Goal: Task Accomplishment & Management: Manage account settings

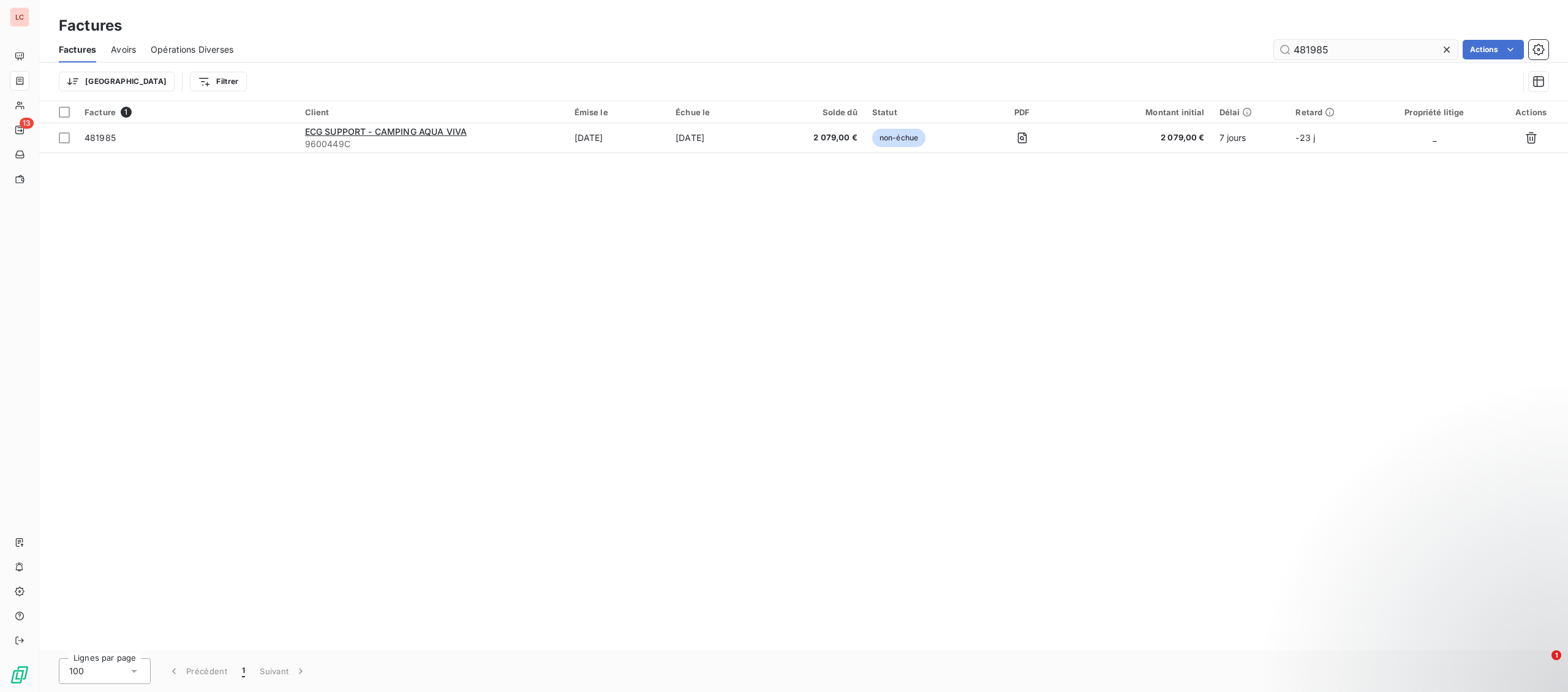
drag, startPoint x: 1348, startPoint y: 54, endPoint x: 1201, endPoint y: 51, distance: 147.0
click at [1274, 51] on input "481985" at bounding box center [1366, 50] width 184 height 20
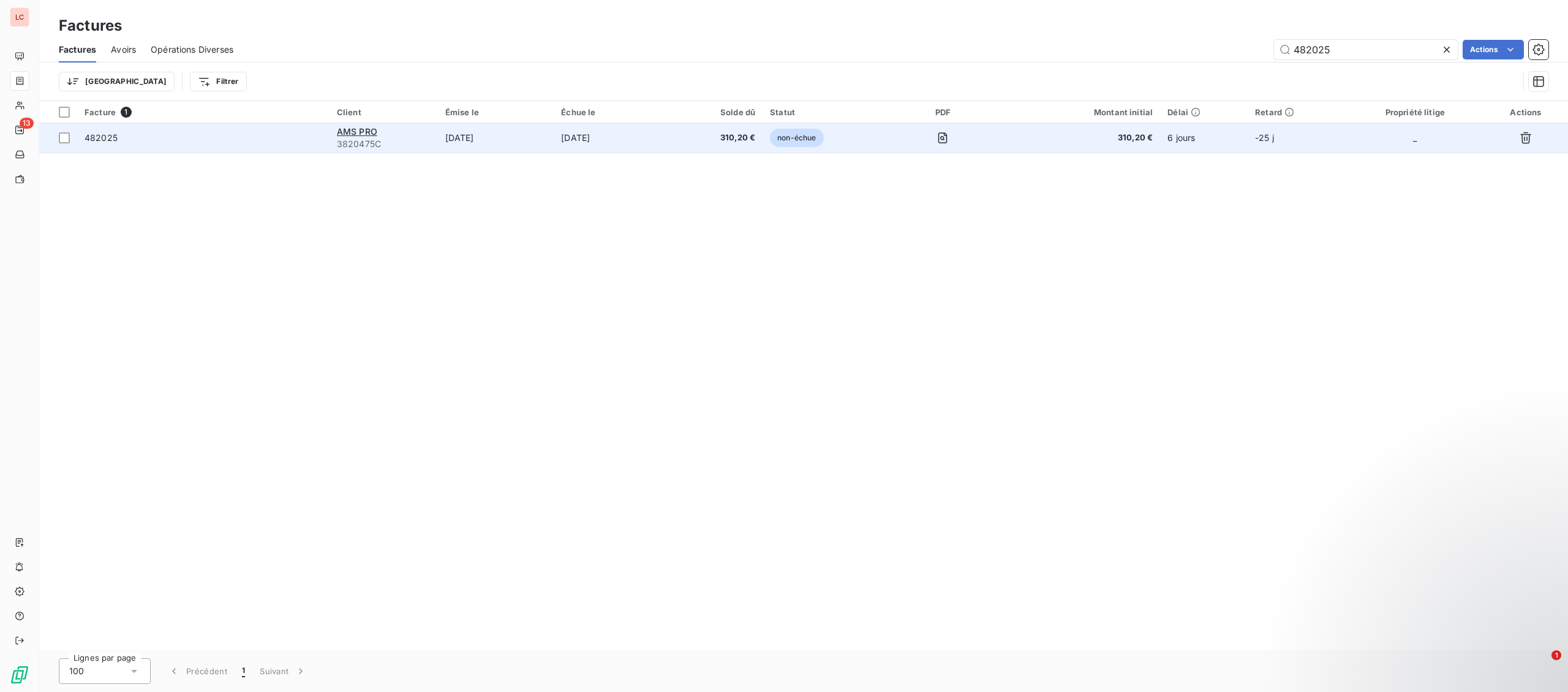
type input "482025"
click at [219, 147] on td "482025" at bounding box center [203, 138] width 253 height 29
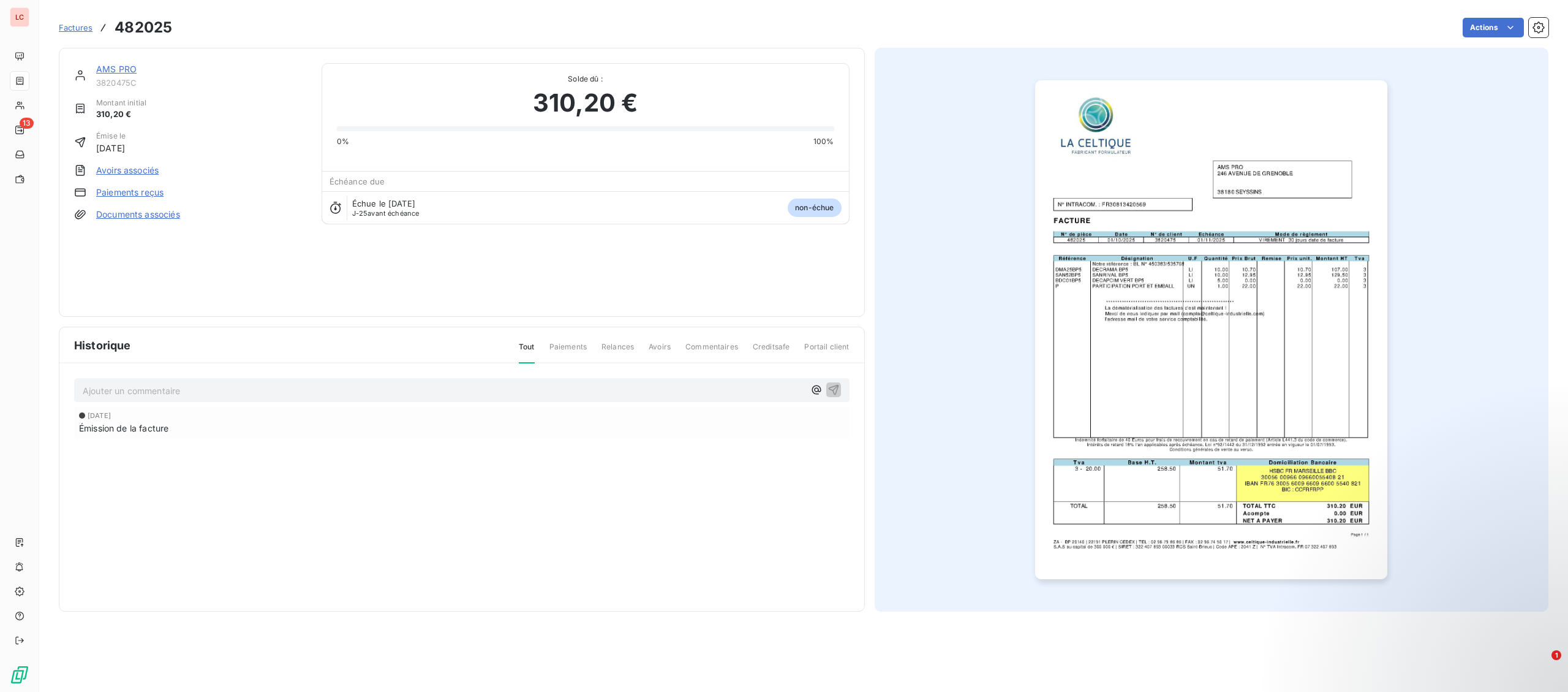
click at [120, 74] on link "AMS PRO" at bounding box center [116, 69] width 40 height 11
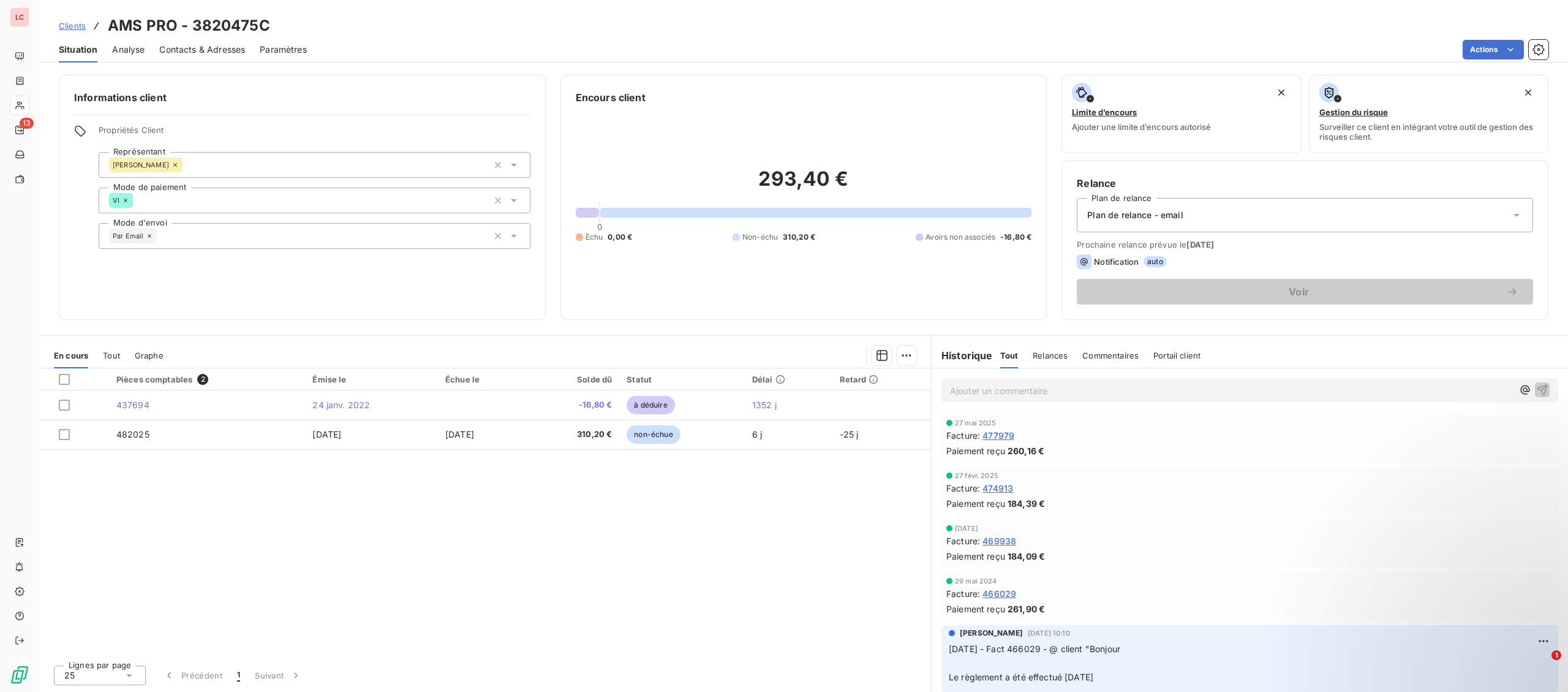
drag, startPoint x: 1068, startPoint y: 379, endPoint x: 1072, endPoint y: 400, distance: 21.4
click at [1068, 390] on div "Ajouter un commentaire ﻿" at bounding box center [1249, 390] width 617 height 24
click at [1072, 399] on div "Ajouter un commentaire ﻿" at bounding box center [1249, 390] width 617 height 24
click at [1072, 396] on p "Ajouter un commentaire ﻿" at bounding box center [1232, 390] width 563 height 15
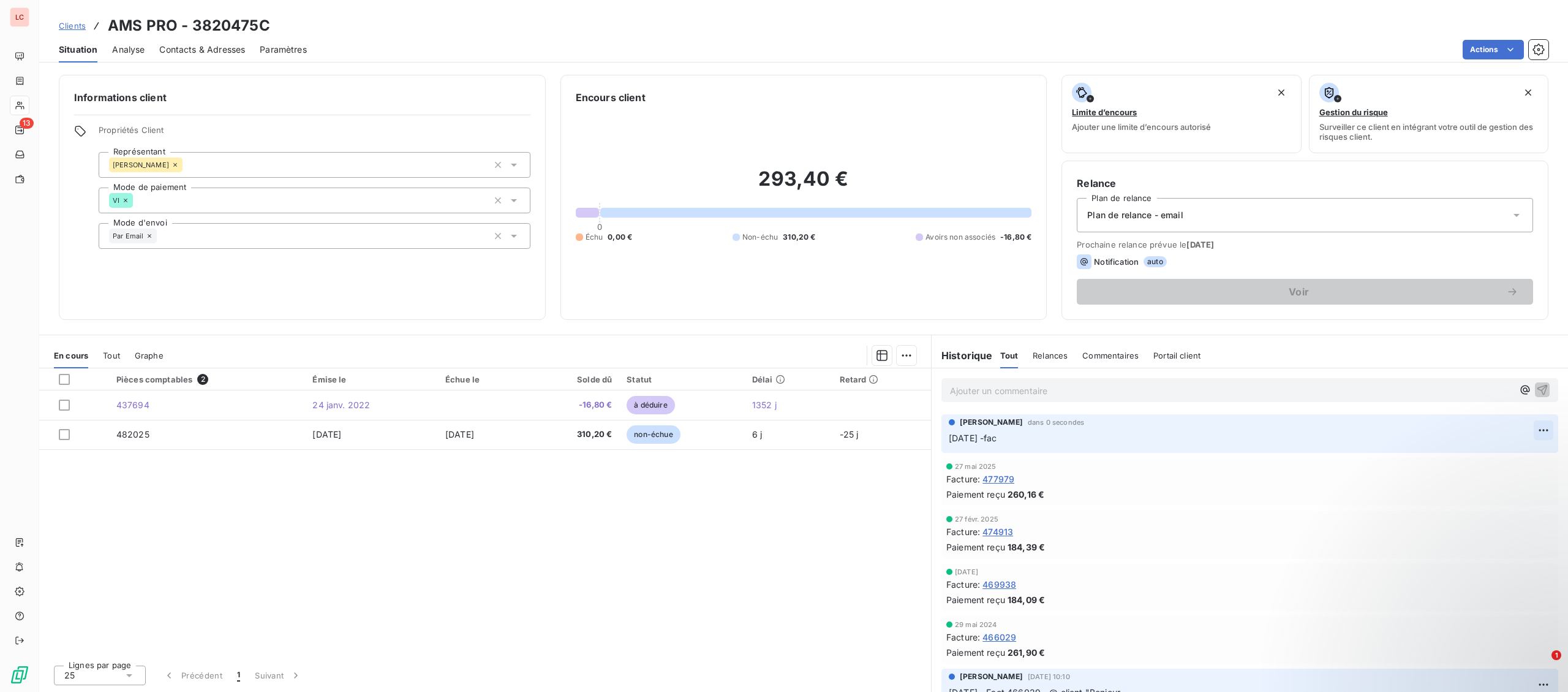
click at [1543, 433] on html "LC 13 Clients AMS PRO - 3820475C Situation Analyse Contacts & Adresses Paramètr…" at bounding box center [784, 346] width 1568 height 692
click at [1489, 455] on div "Editer" at bounding box center [1514, 459] width 69 height 20
click at [958, 437] on span "[DATE] -fact 482025 - @ client "" at bounding box center [1016, 438] width 136 height 11
click at [1211, 437] on p "[DATE] -fact 482025 - @ client "" at bounding box center [1241, 438] width 585 height 14
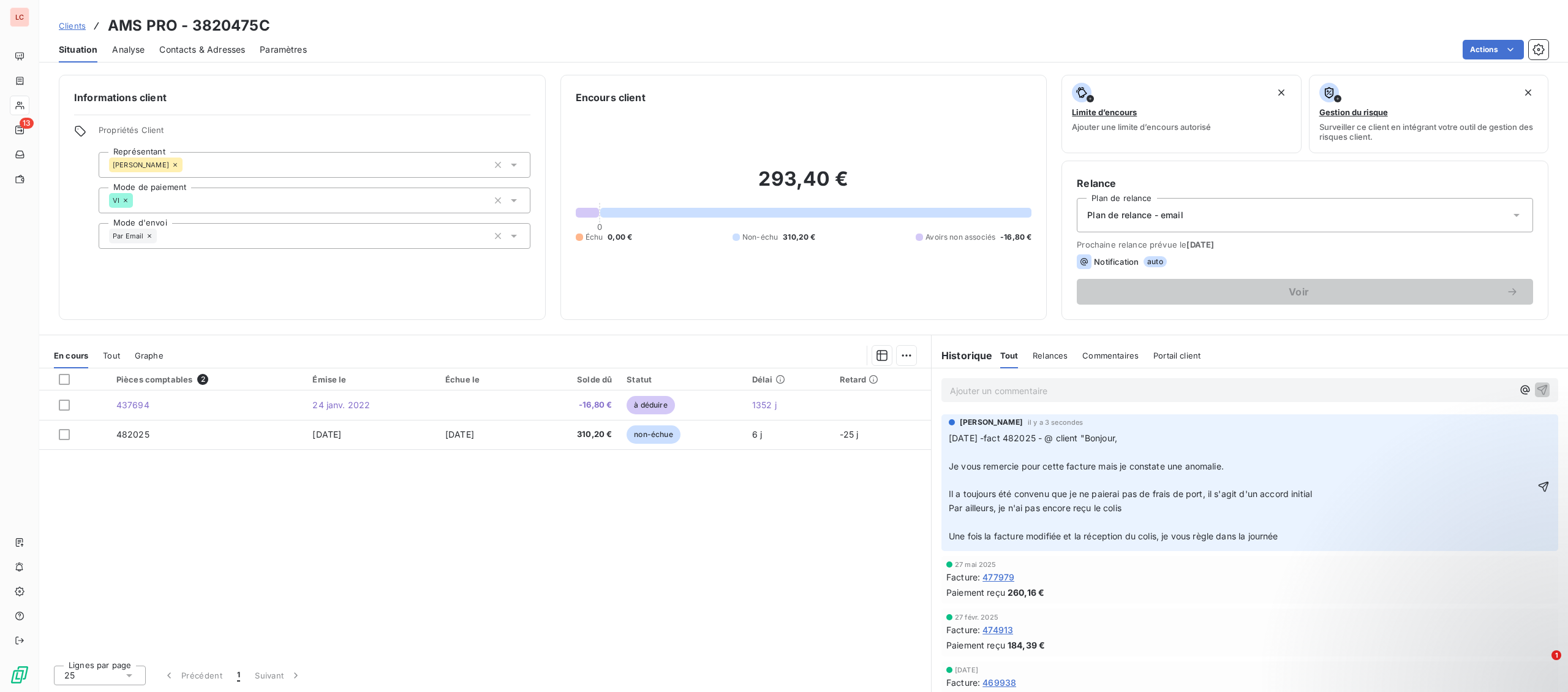
click at [1186, 441] on p "[DATE] -fact 482025 - @ client "Bonjour," at bounding box center [1241, 438] width 585 height 14
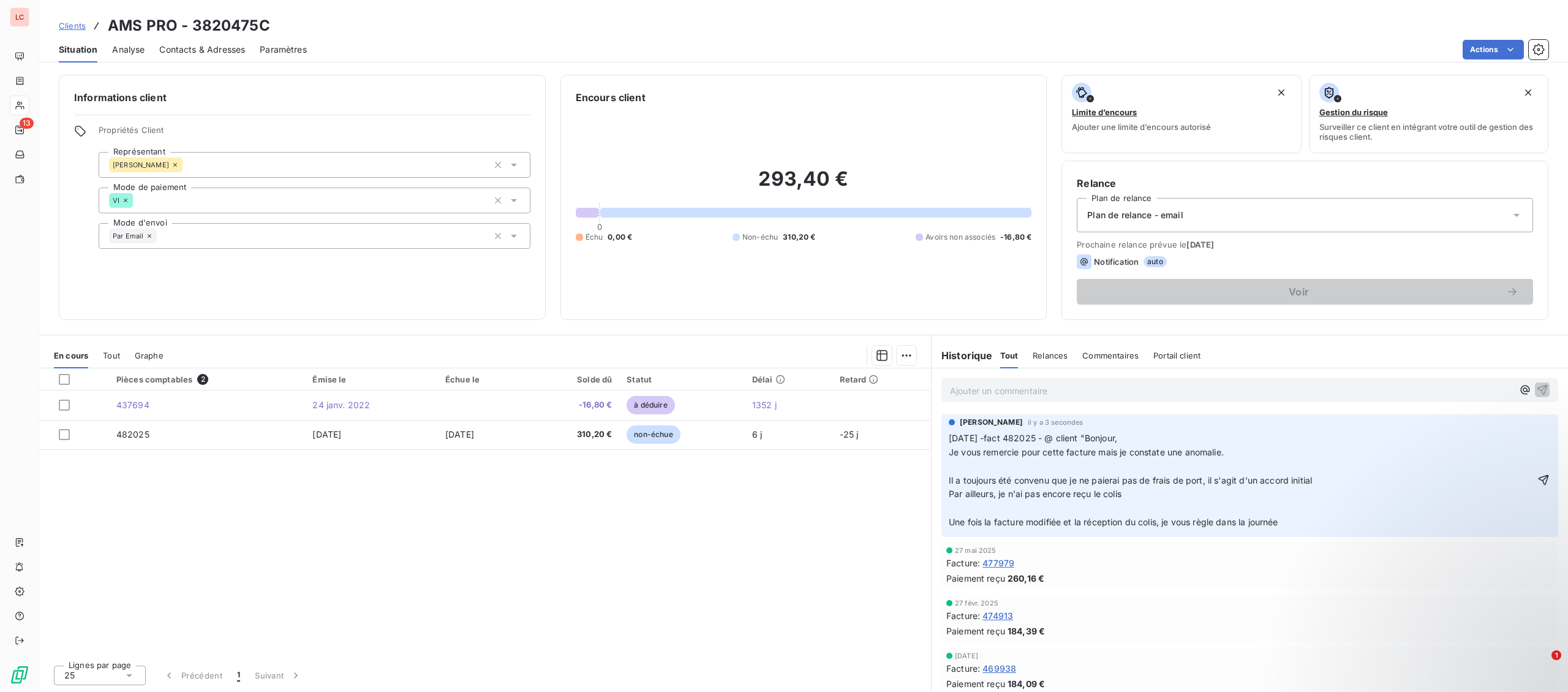
click at [1290, 459] on p "Je vous remercie pour cette facture mais je constate une anomalie." at bounding box center [1241, 453] width 585 height 14
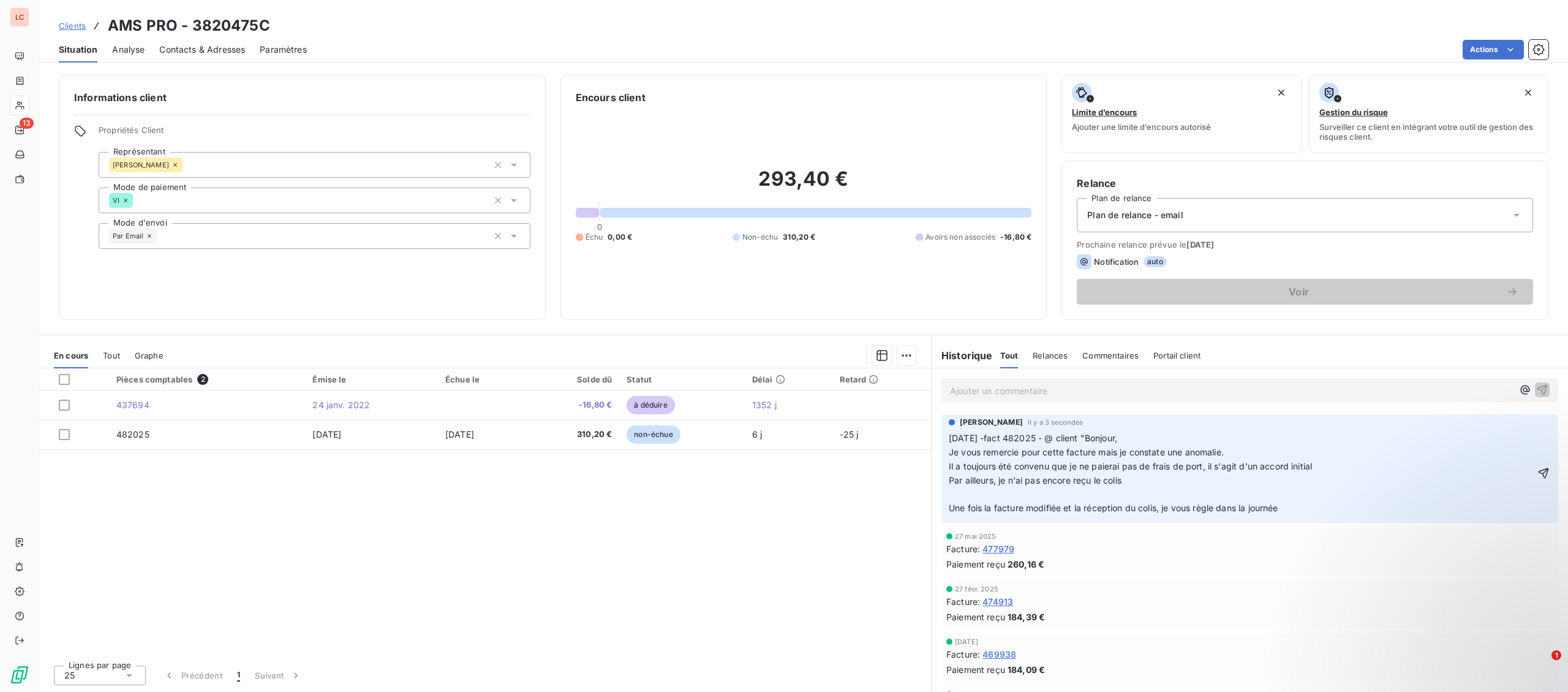
click at [1350, 476] on p "Par ailleurs, je n'ai pas encore reçu le colis" at bounding box center [1241, 481] width 585 height 14
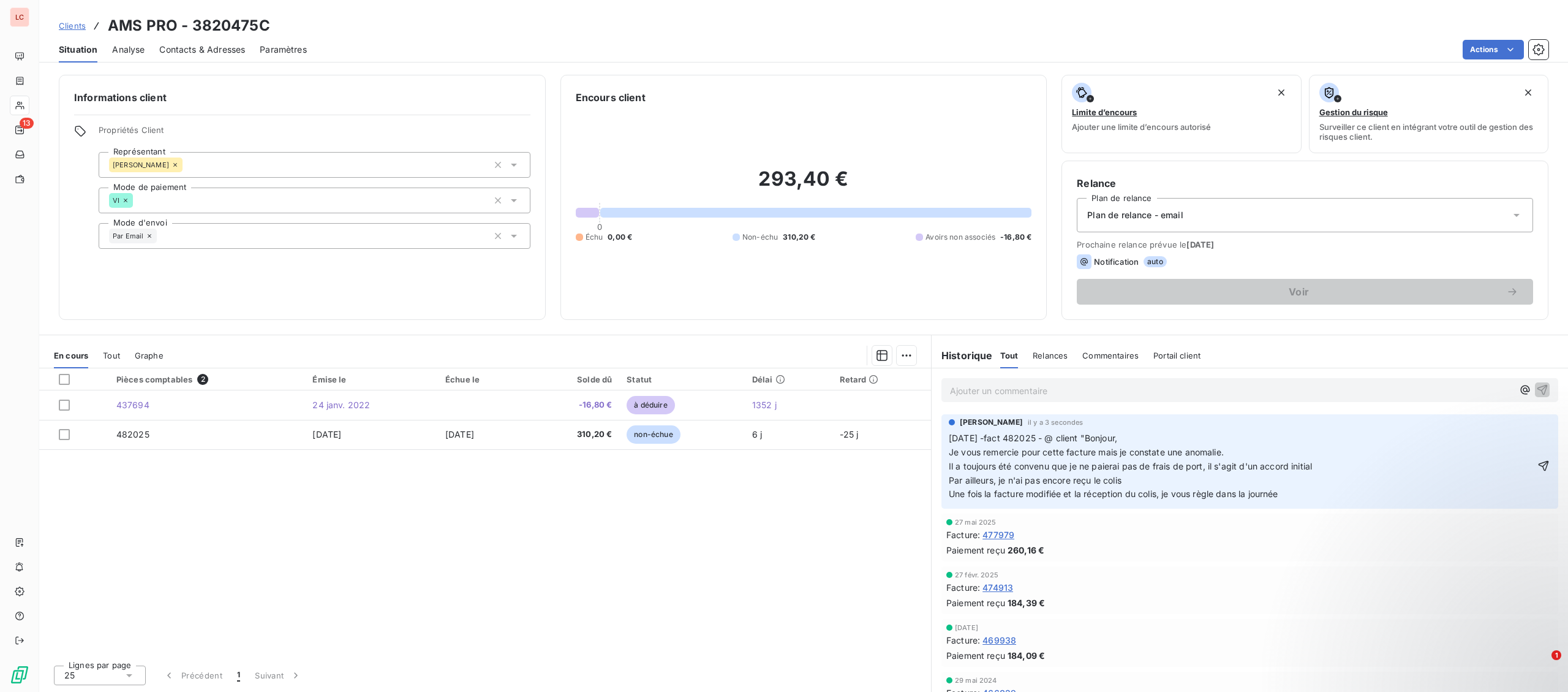
click at [1332, 490] on p "Une fois la facture modifiée et la réception du colis, je vous règle dans la jo…" at bounding box center [1241, 495] width 585 height 14
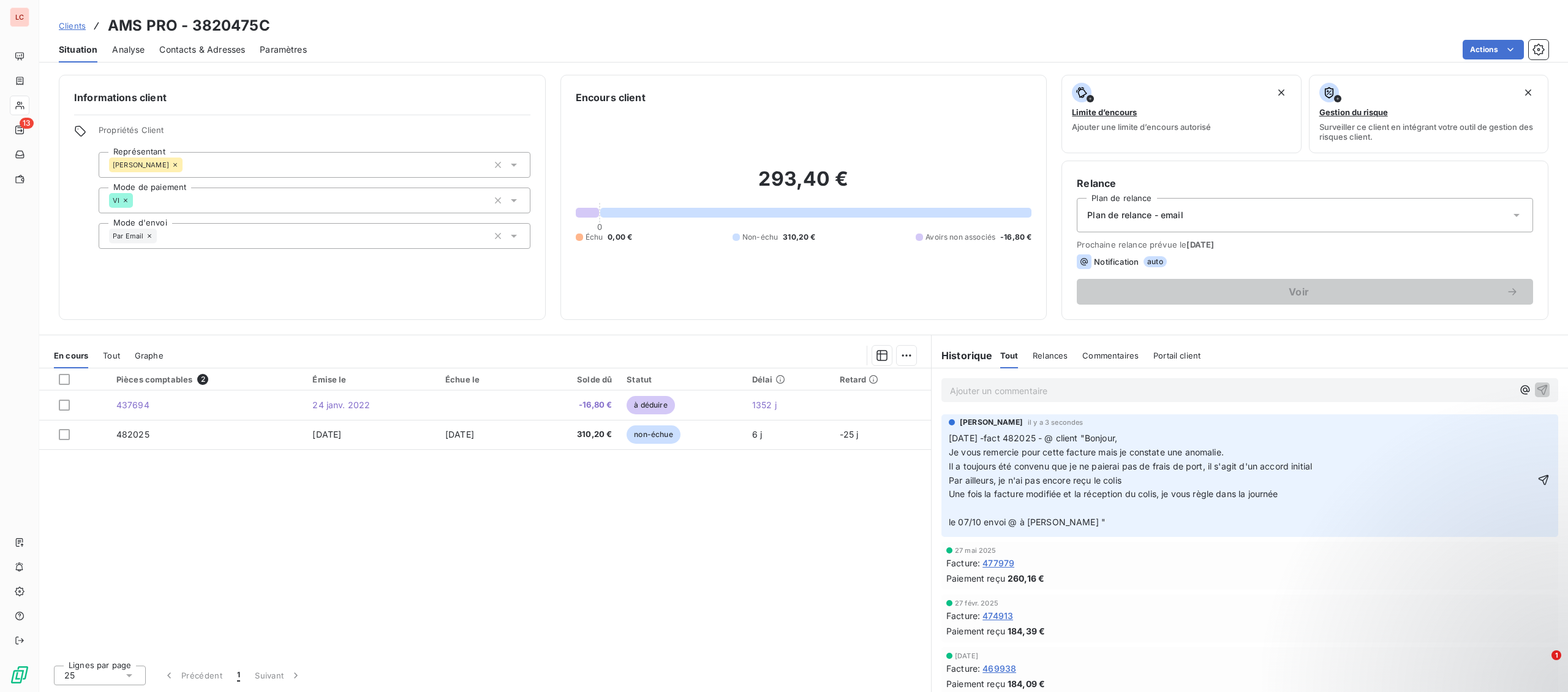
click at [1252, 527] on p "Une fois la facture modifiée et la réception du colis, je vous règle dans la jo…" at bounding box center [1241, 508] width 585 height 42
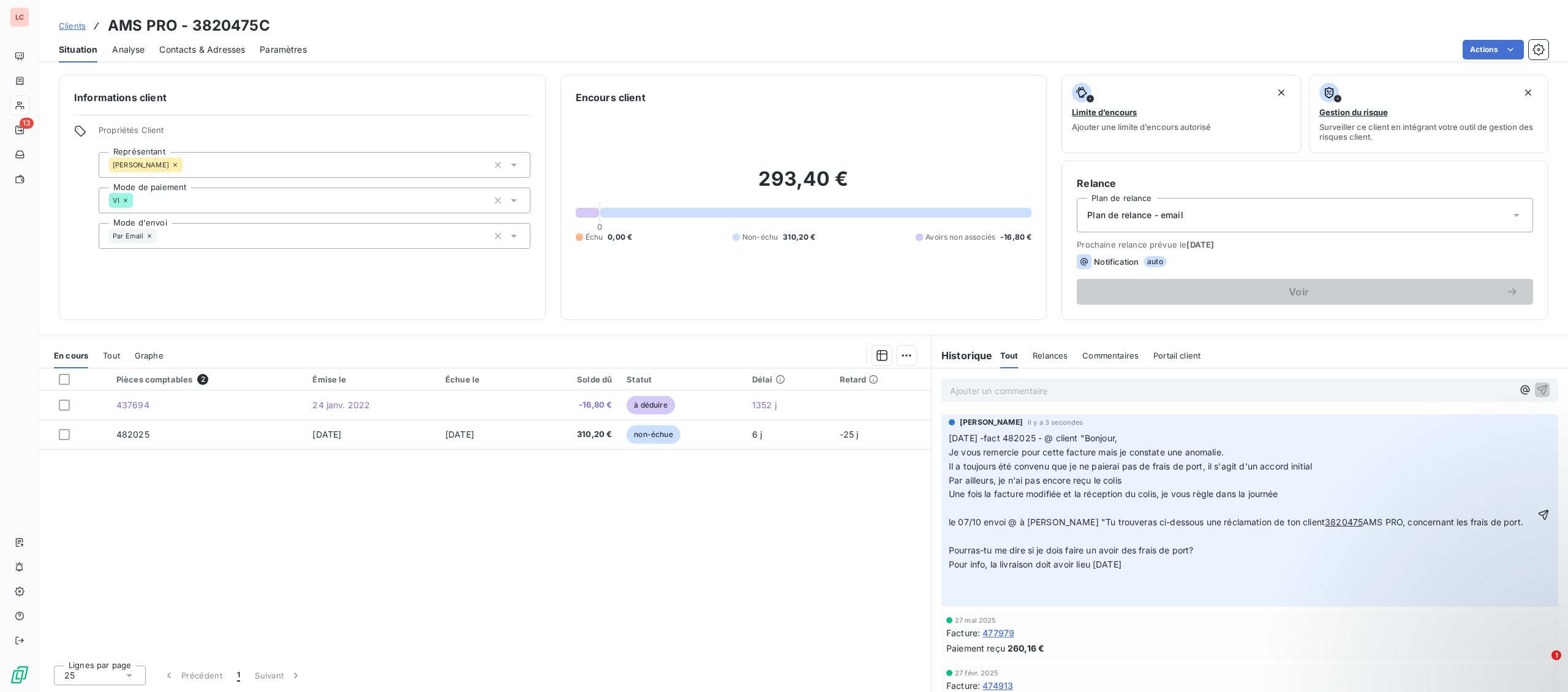
click at [1186, 546] on span "Pourras-tu me dire si je dois faire un avoir des frais de port?" at bounding box center [1071, 550] width 245 height 11
click at [1184, 538] on p "﻿" at bounding box center [1241, 537] width 585 height 14
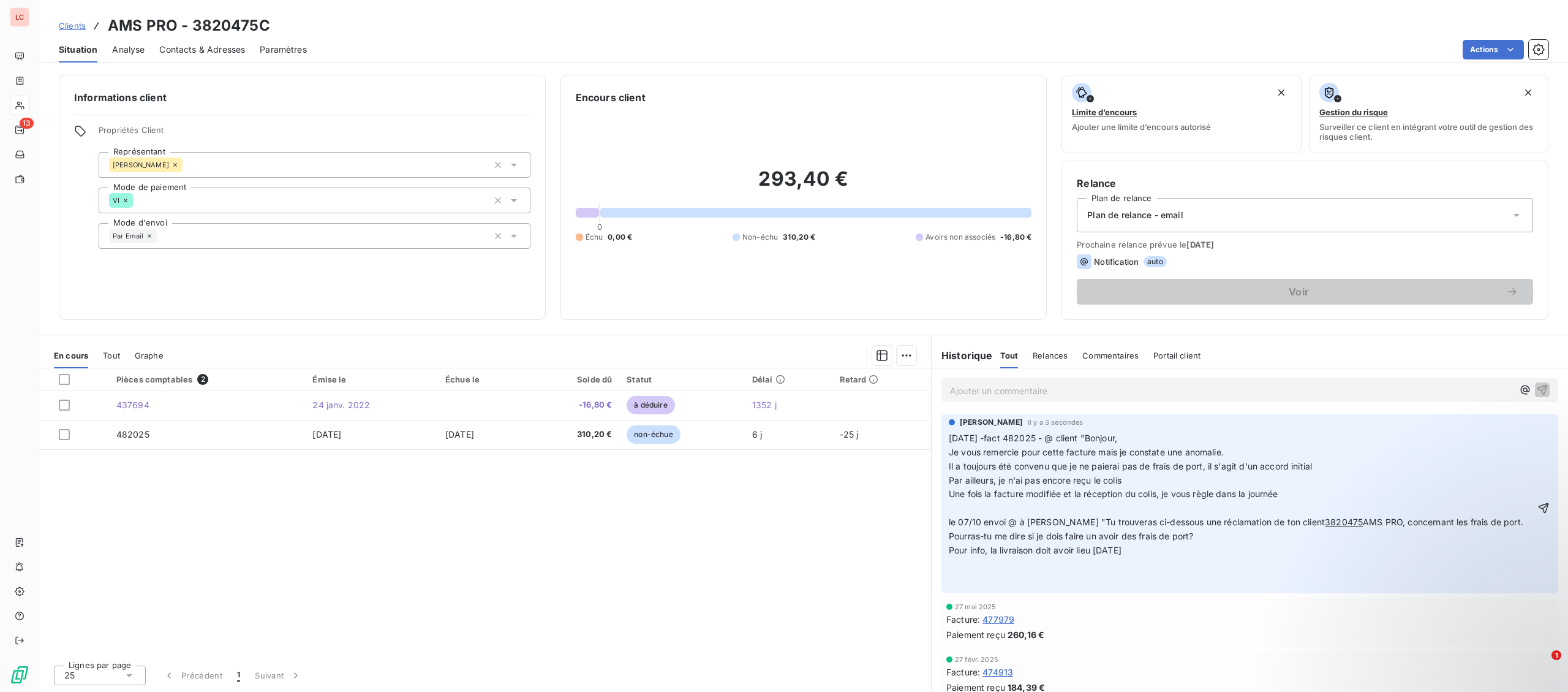
click at [1119, 573] on p "﻿" at bounding box center [1241, 579] width 585 height 14
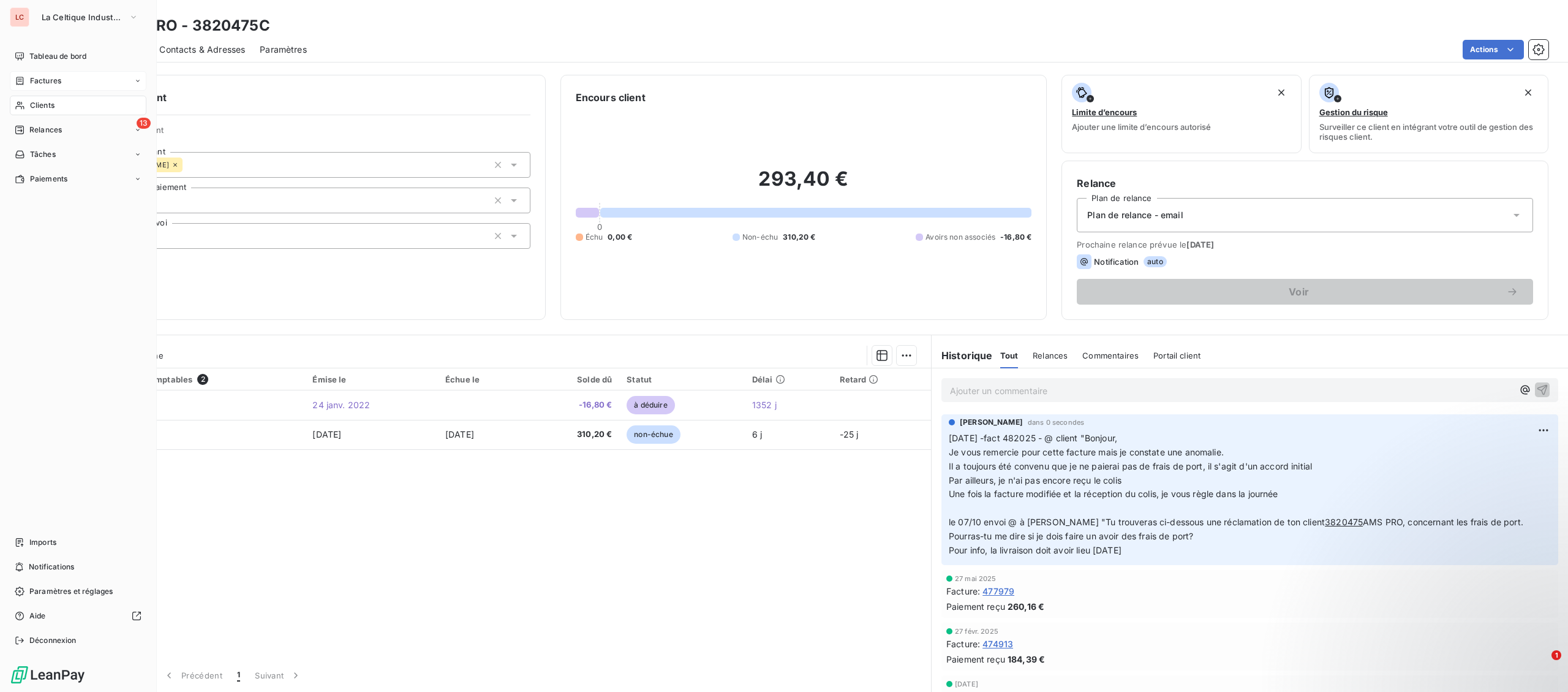
click at [50, 80] on span "Factures" at bounding box center [46, 80] width 31 height 11
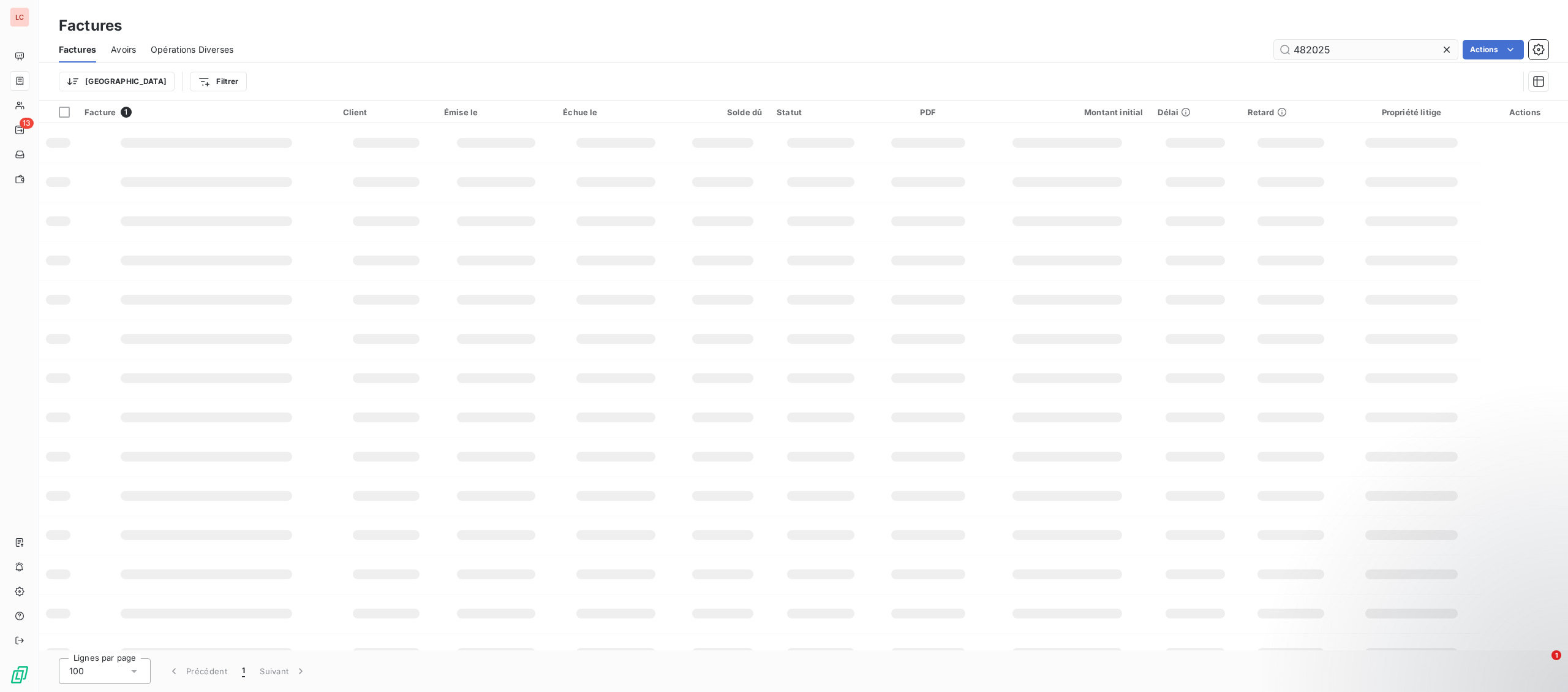
drag, startPoint x: 1339, startPoint y: 44, endPoint x: 1257, endPoint y: 42, distance: 82.0
click at [1274, 42] on input "482025" at bounding box center [1366, 50] width 184 height 20
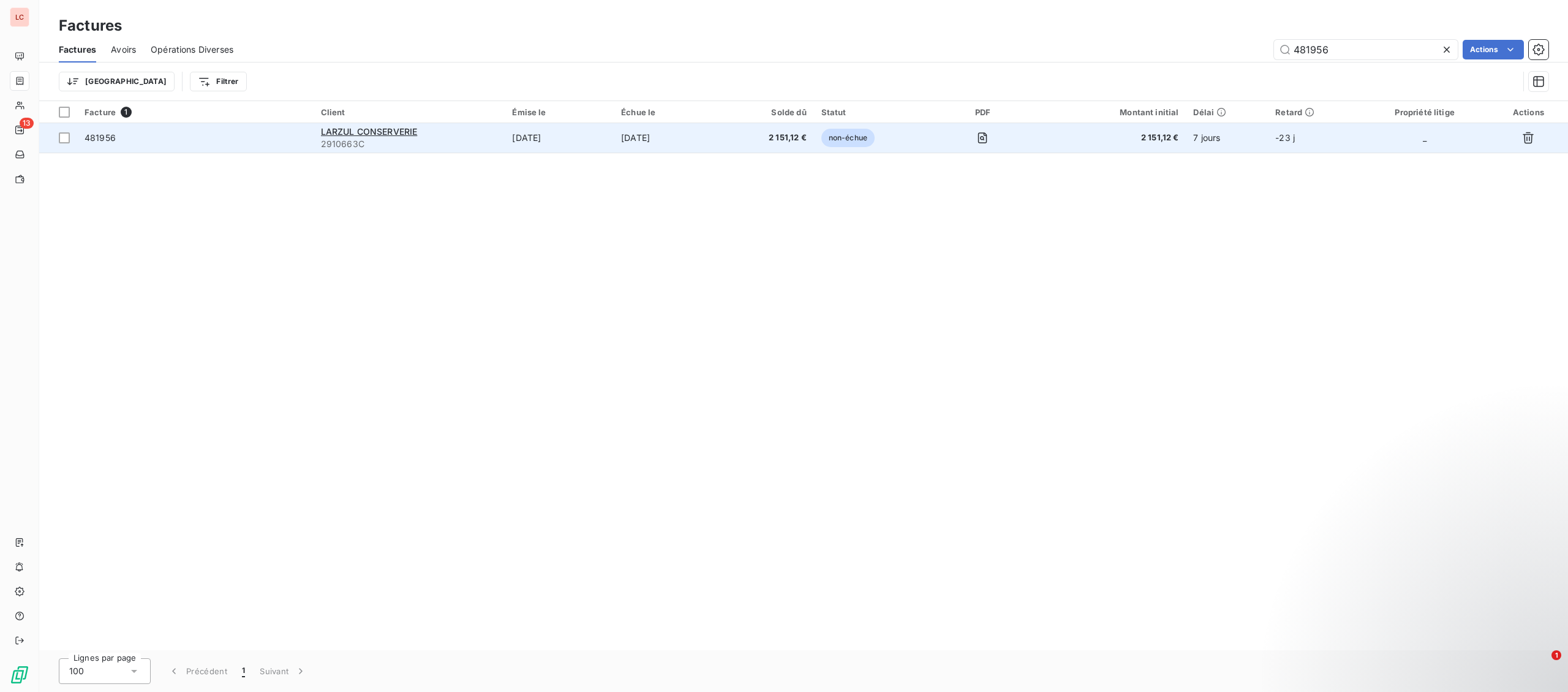
type input "481956"
click at [306, 135] on td "481956" at bounding box center [195, 138] width 236 height 29
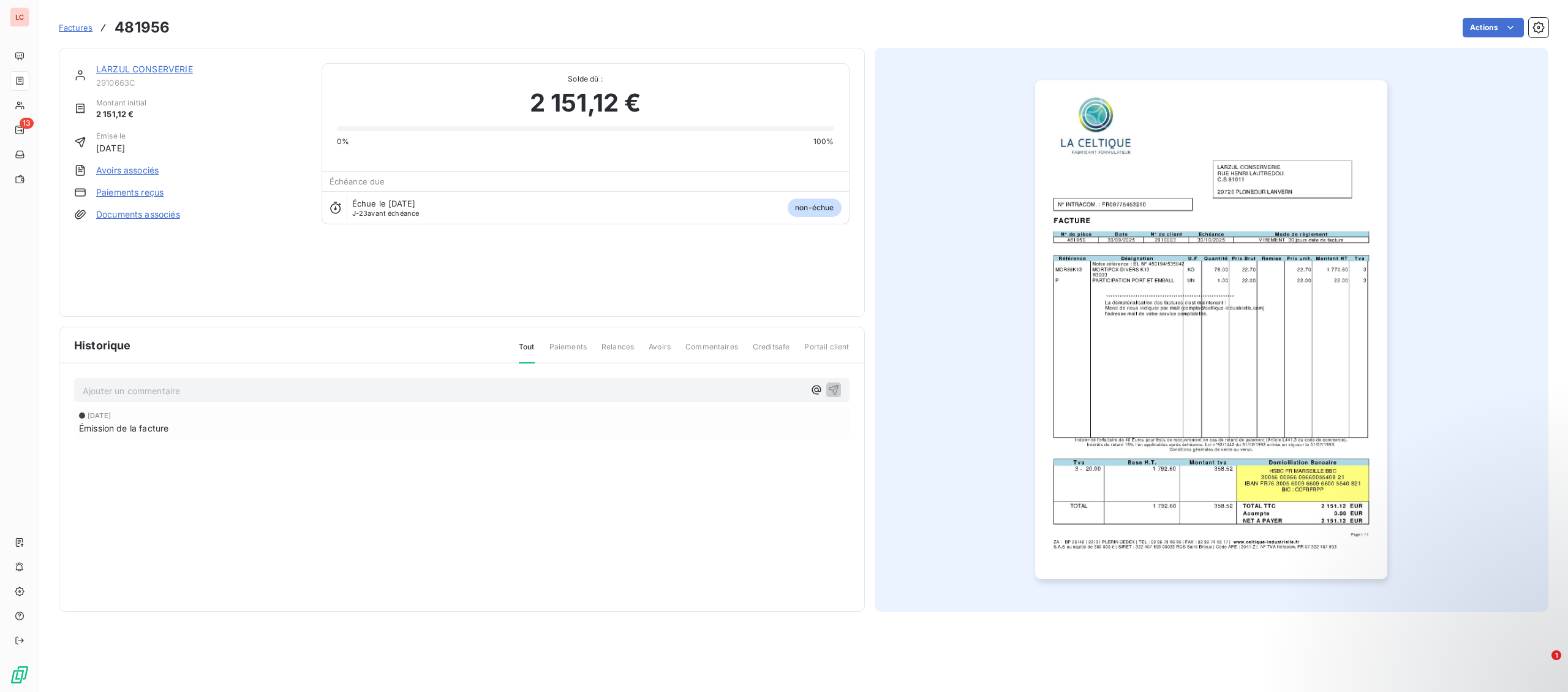
click at [159, 71] on link "LARZUL CONSERVERIE" at bounding box center [145, 69] width 96 height 11
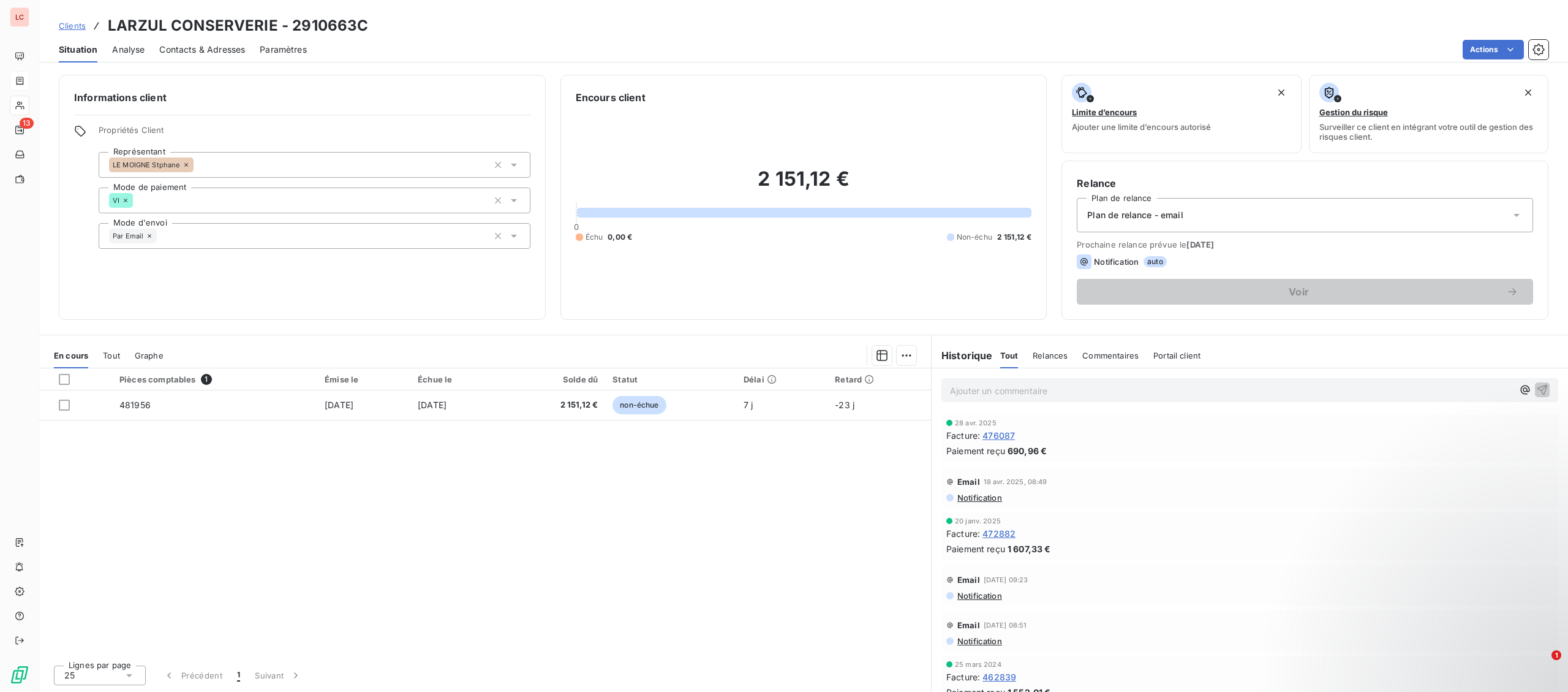
click at [988, 384] on p "Ajouter un commentaire ﻿" at bounding box center [1232, 390] width 563 height 15
click at [1124, 390] on p "[DATE] - fact 481956 - @ client "" at bounding box center [1232, 390] width 563 height 14
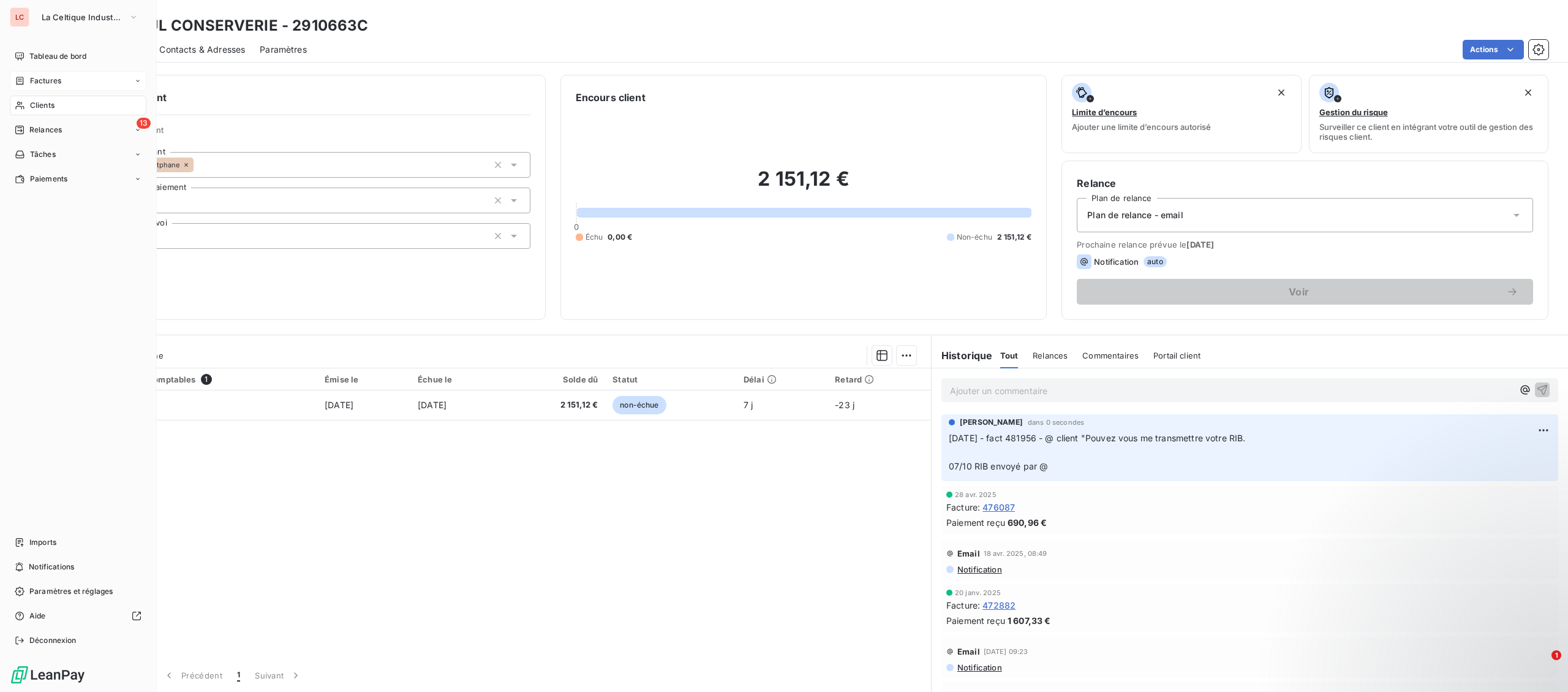
click at [22, 113] on div "Clients" at bounding box center [78, 105] width 137 height 20
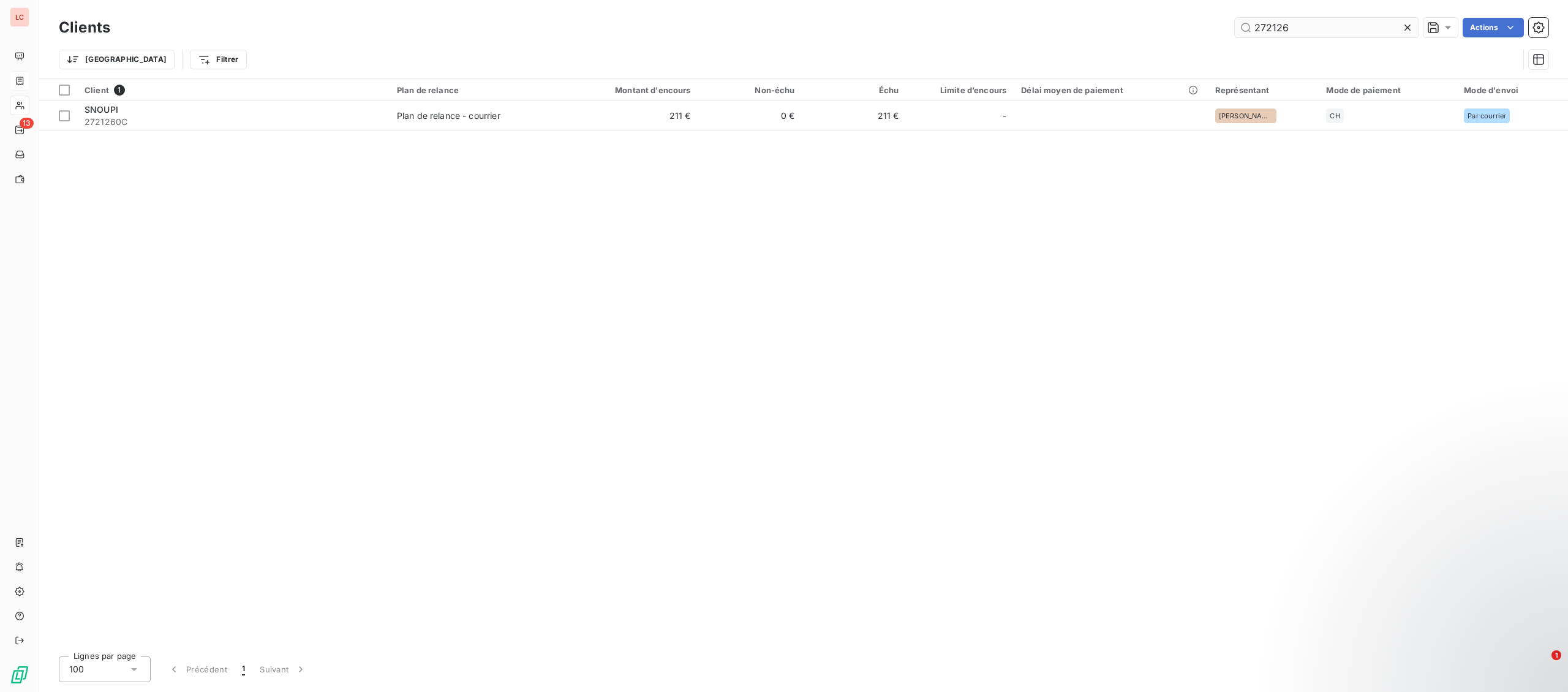
drag, startPoint x: 1340, startPoint y: 34, endPoint x: 1215, endPoint y: 18, distance: 126.0
click at [1235, 18] on input "272126" at bounding box center [1327, 28] width 184 height 20
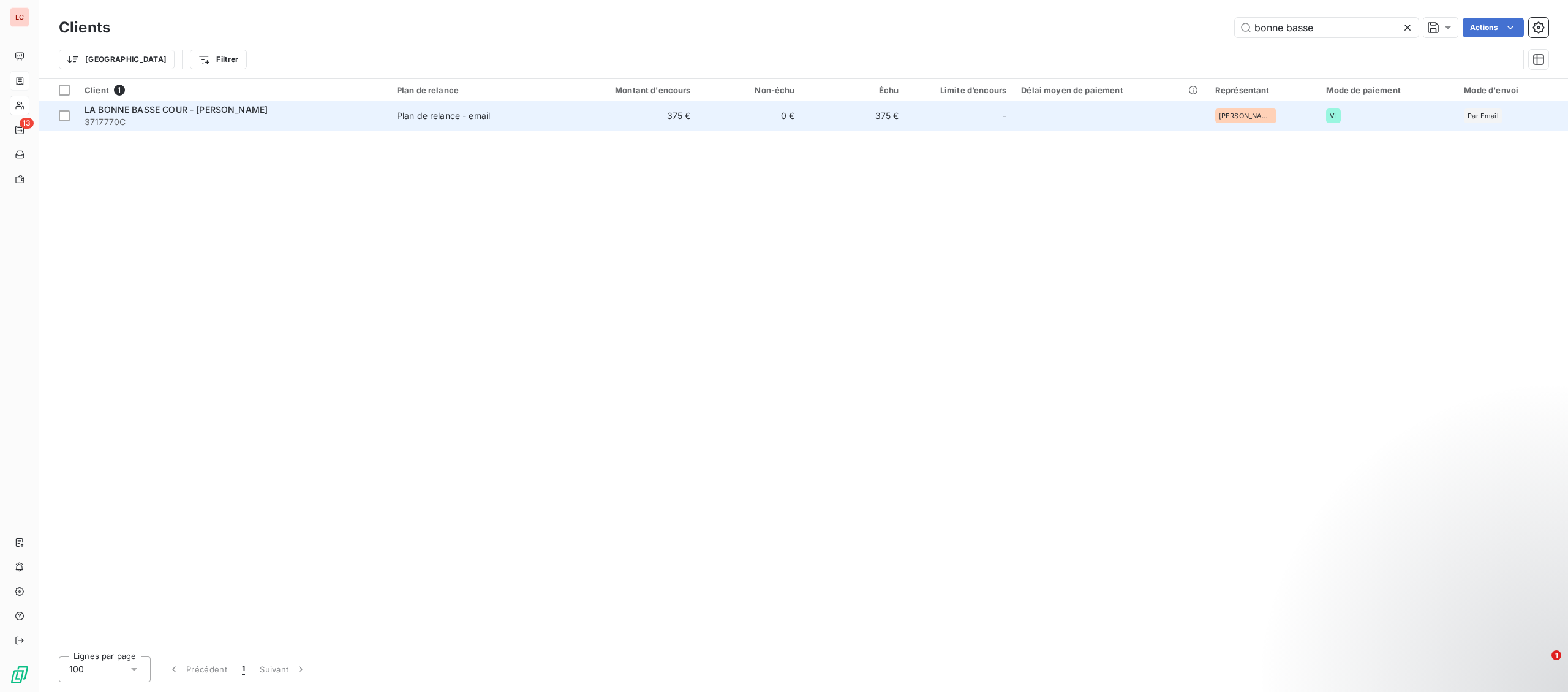
type input "bonne basse"
click at [281, 113] on div "LA BONNE BASSE COUR - [PERSON_NAME]" at bounding box center [234, 110] width 298 height 13
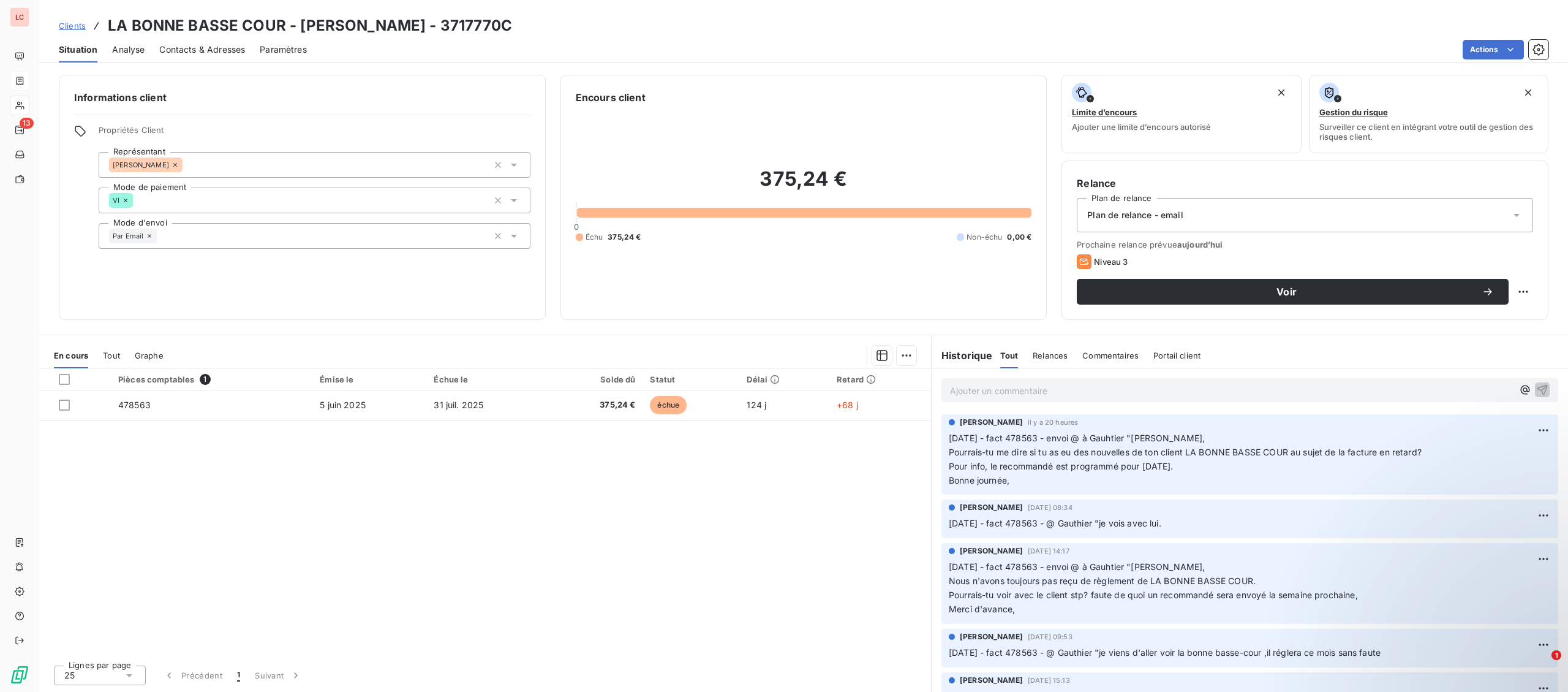
click at [1074, 388] on p "Ajouter un commentaire ﻿" at bounding box center [1232, 390] width 563 height 15
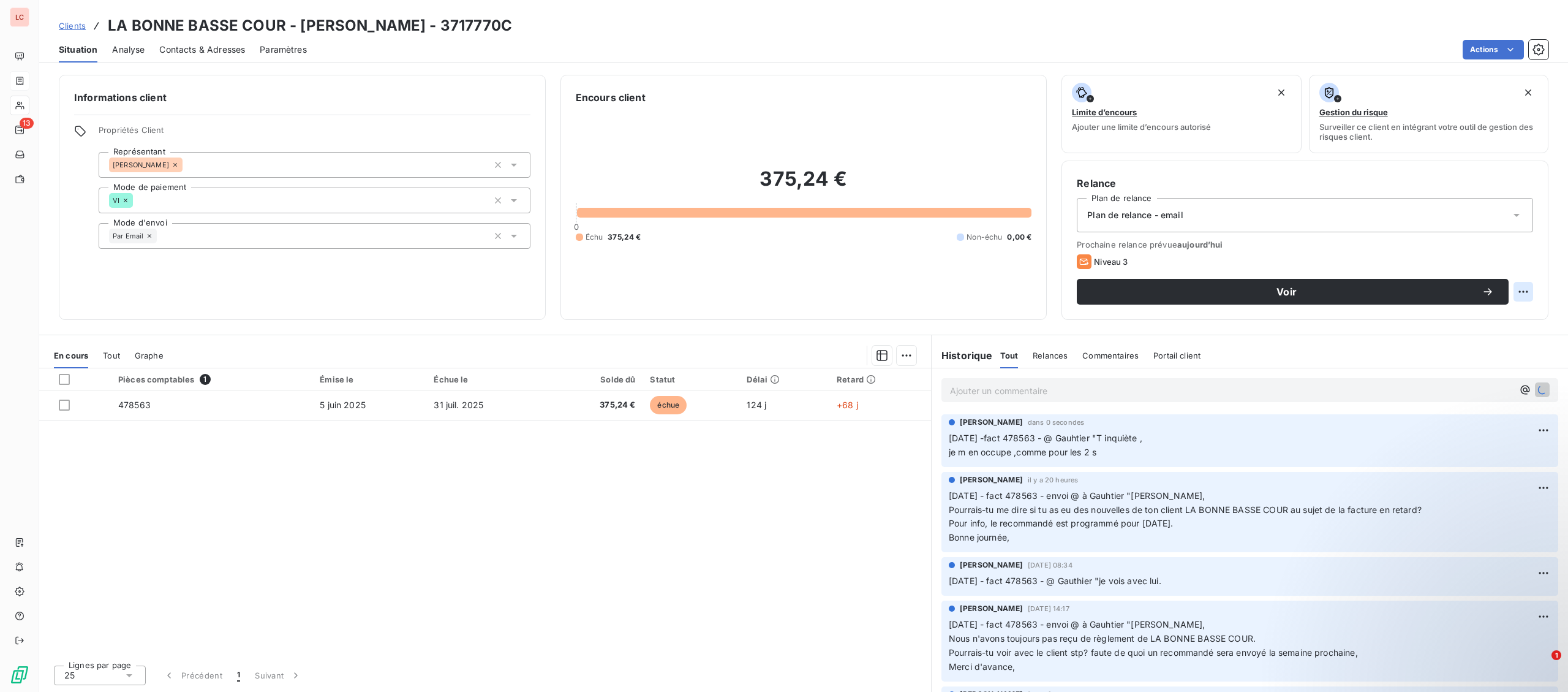
click at [1519, 295] on html "LC 13 Clients LA BONNE BASSE COUR - [PERSON_NAME] - 3717770C Situation Analyse …" at bounding box center [784, 346] width 1568 height 692
click at [1492, 308] on div "Replanifier cette action" at bounding box center [1473, 319] width 120 height 29
click at [1492, 313] on div "Replanifier cette action" at bounding box center [1473, 319] width 110 height 20
select select "9"
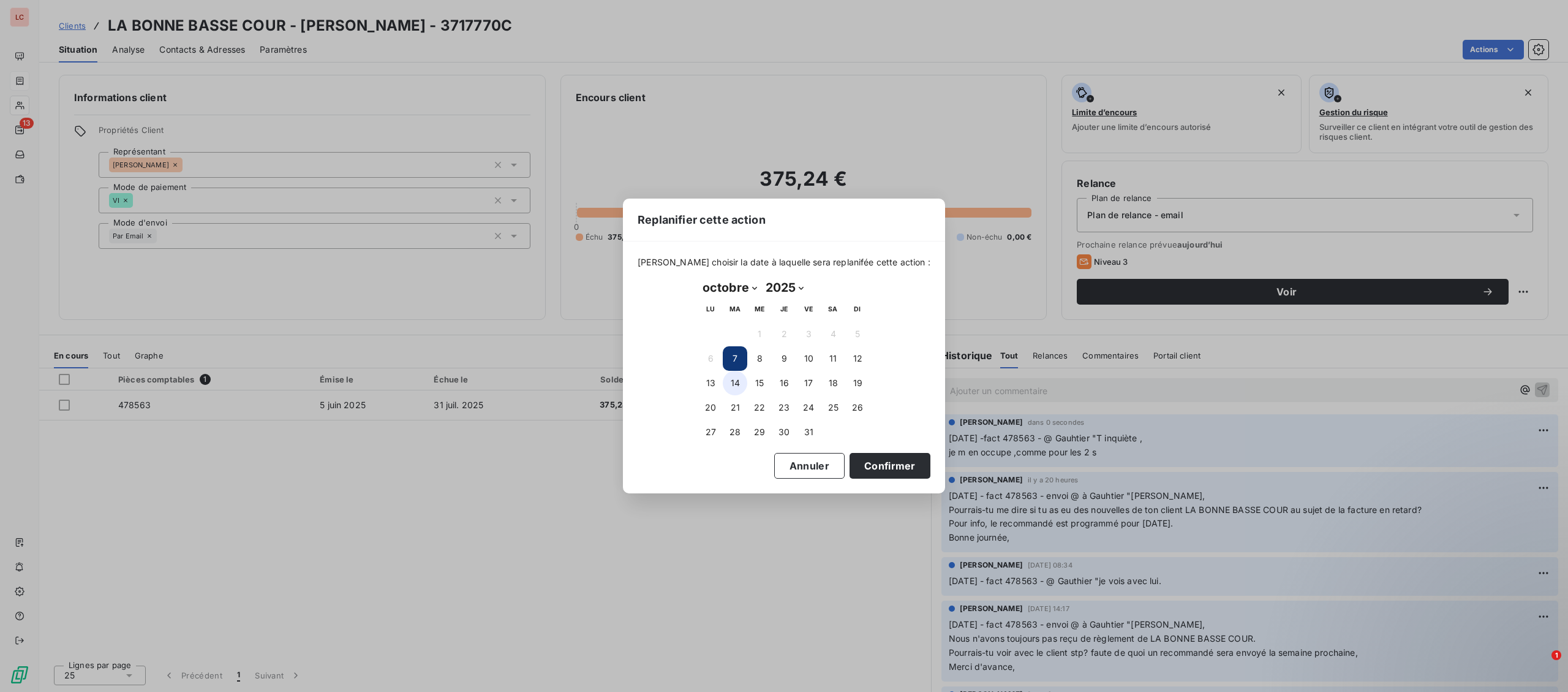
drag, startPoint x: 731, startPoint y: 380, endPoint x: 834, endPoint y: 446, distance: 122.3
click at [732, 380] on button "14" at bounding box center [734, 382] width 24 height 24
click at [867, 466] on button "Confirmer" at bounding box center [890, 465] width 81 height 26
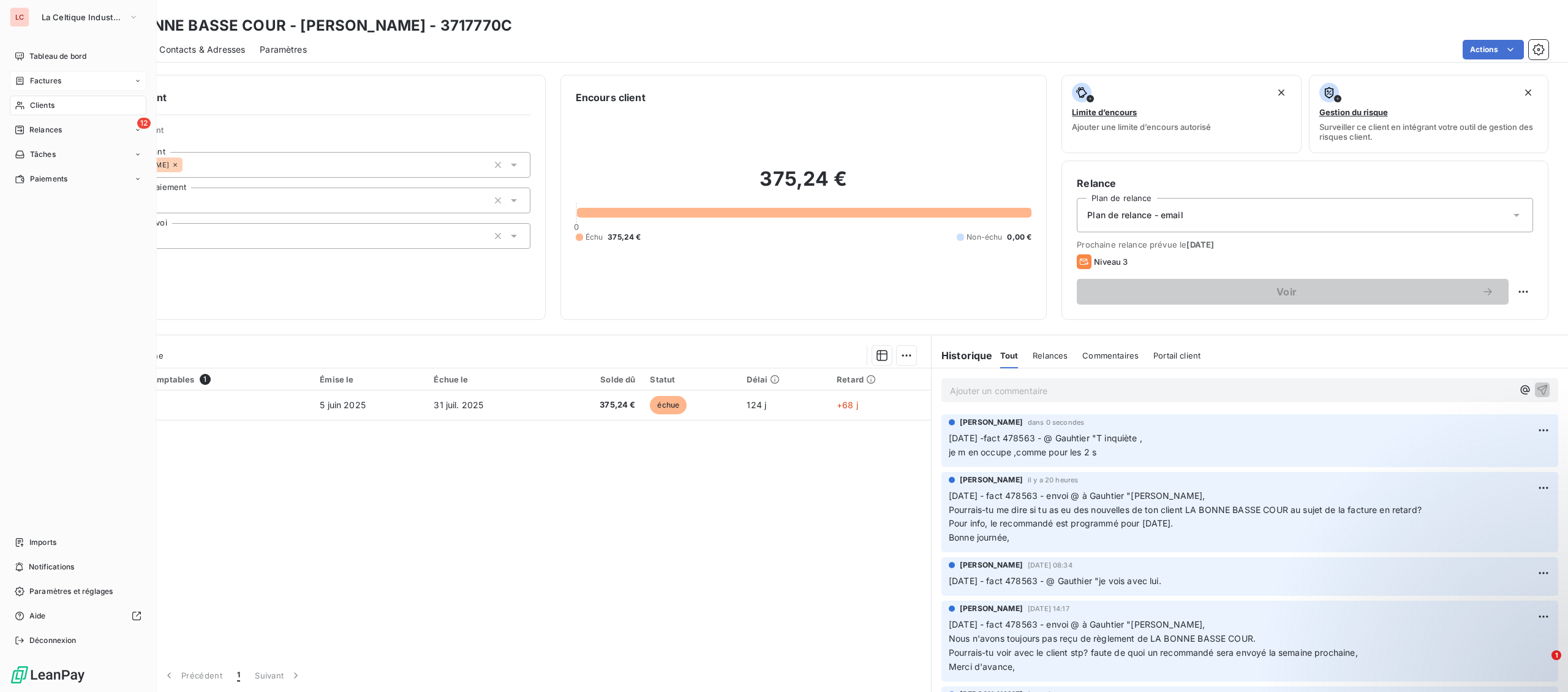
click at [21, 96] on div "Clients" at bounding box center [78, 105] width 137 height 20
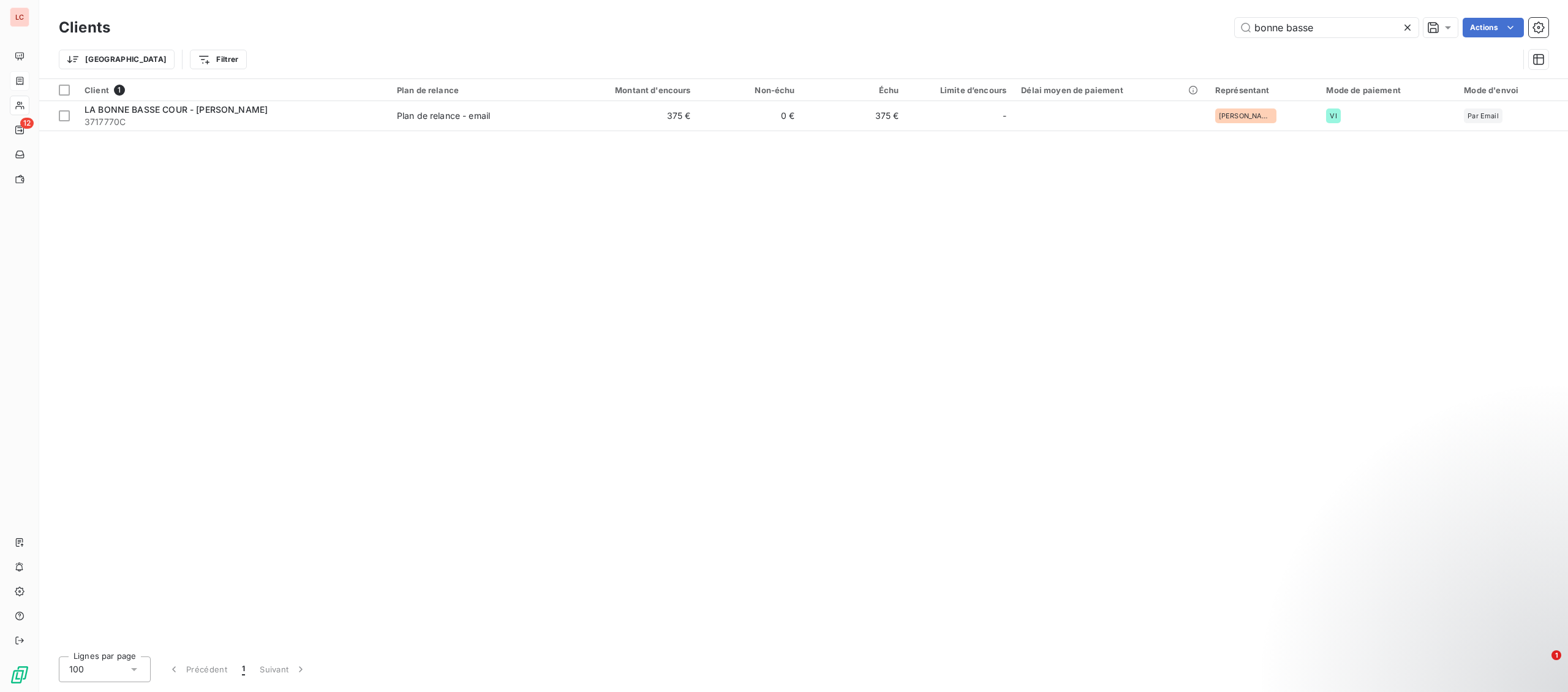
drag, startPoint x: 1267, startPoint y: 27, endPoint x: 932, endPoint y: 44, distance: 335.4
click at [1235, 38] on input "bonne basse" at bounding box center [1327, 28] width 184 height 20
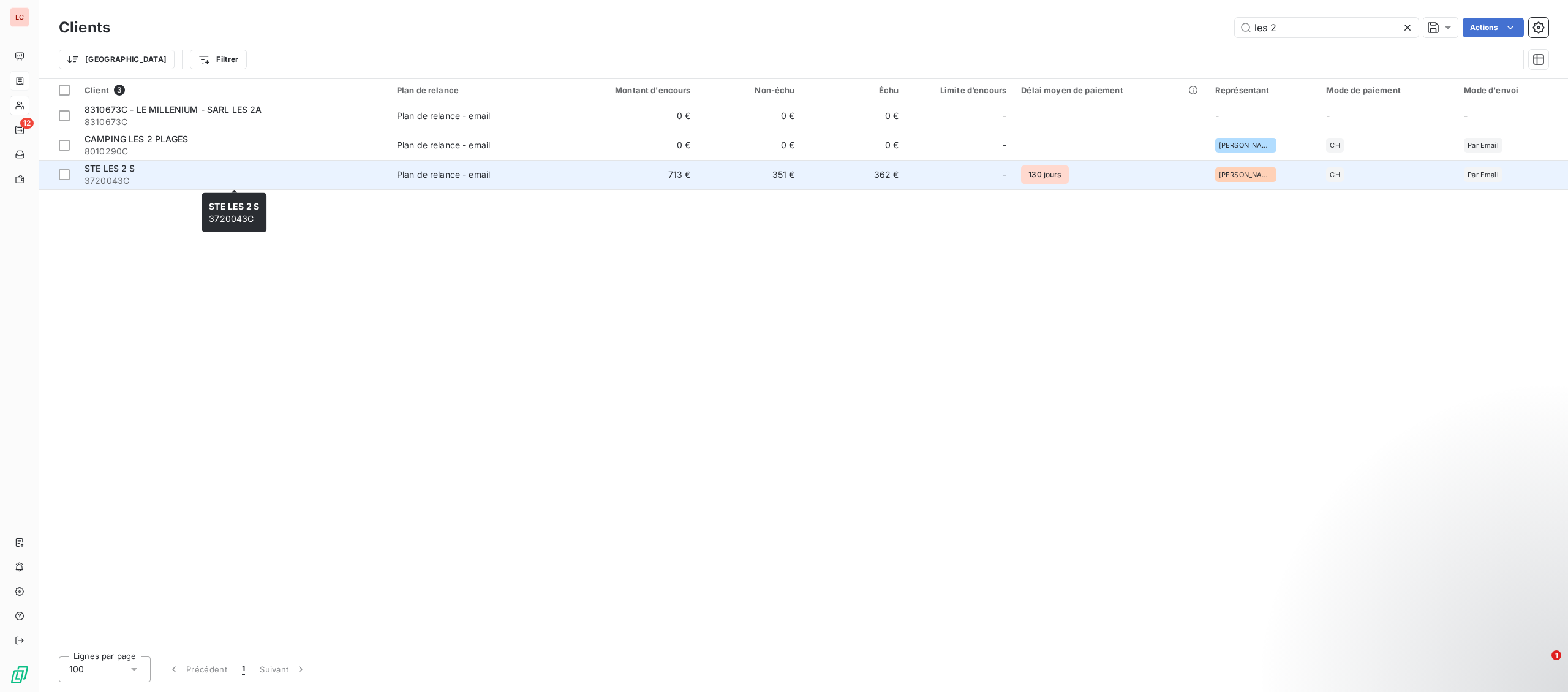
type input "les 2"
click at [228, 184] on span "3720043C" at bounding box center [234, 181] width 298 height 13
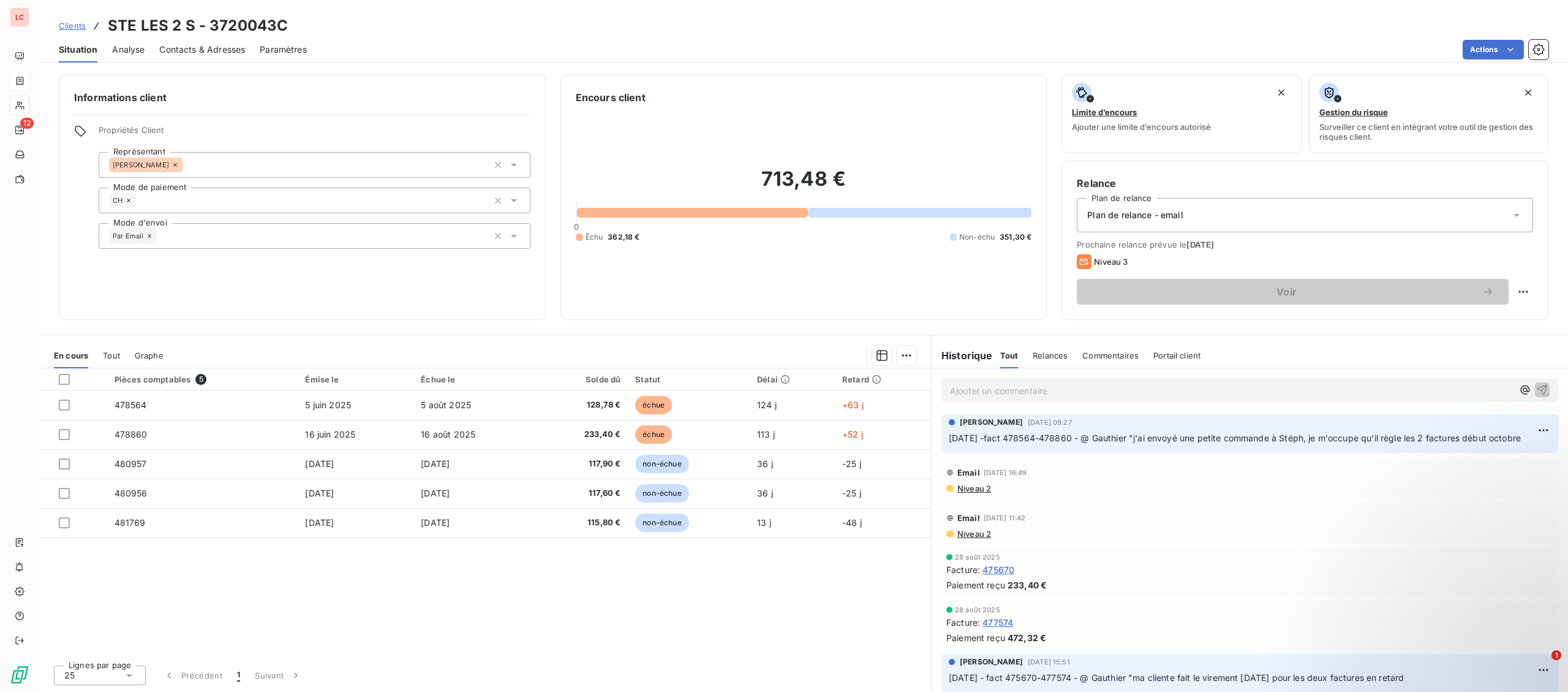
click at [1068, 398] on p "Ajouter un commentaire ﻿" at bounding box center [1232, 390] width 563 height 15
